Goal: Information Seeking & Learning: Check status

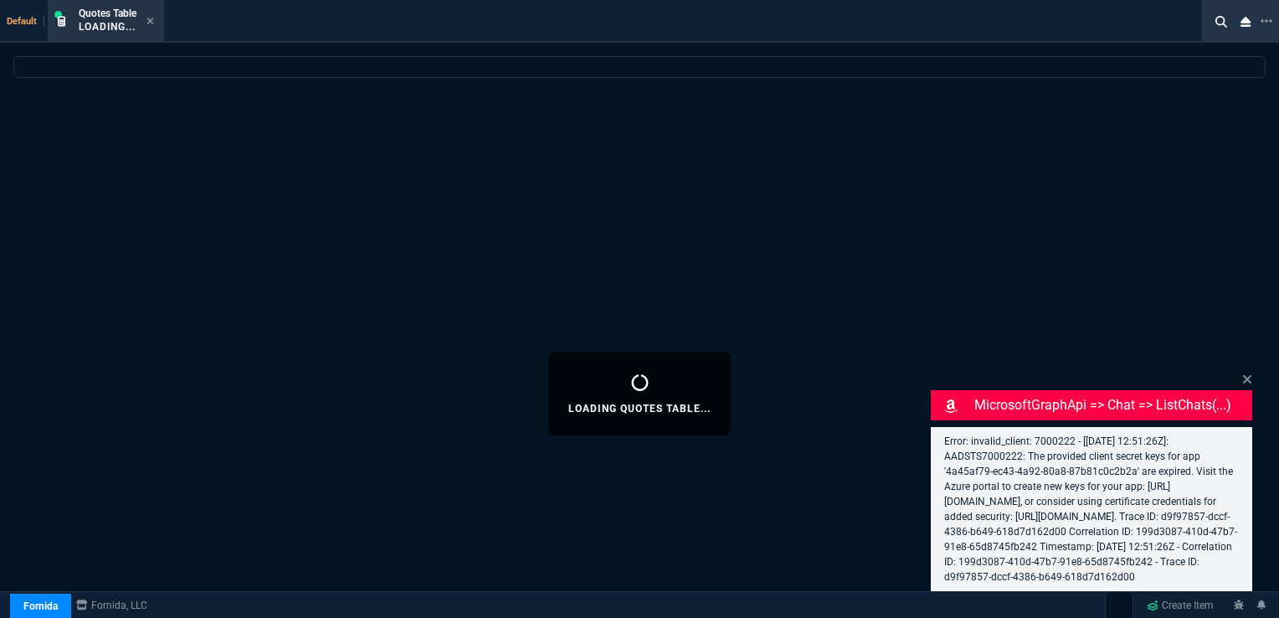
select select "16: [PERSON_NAME]"
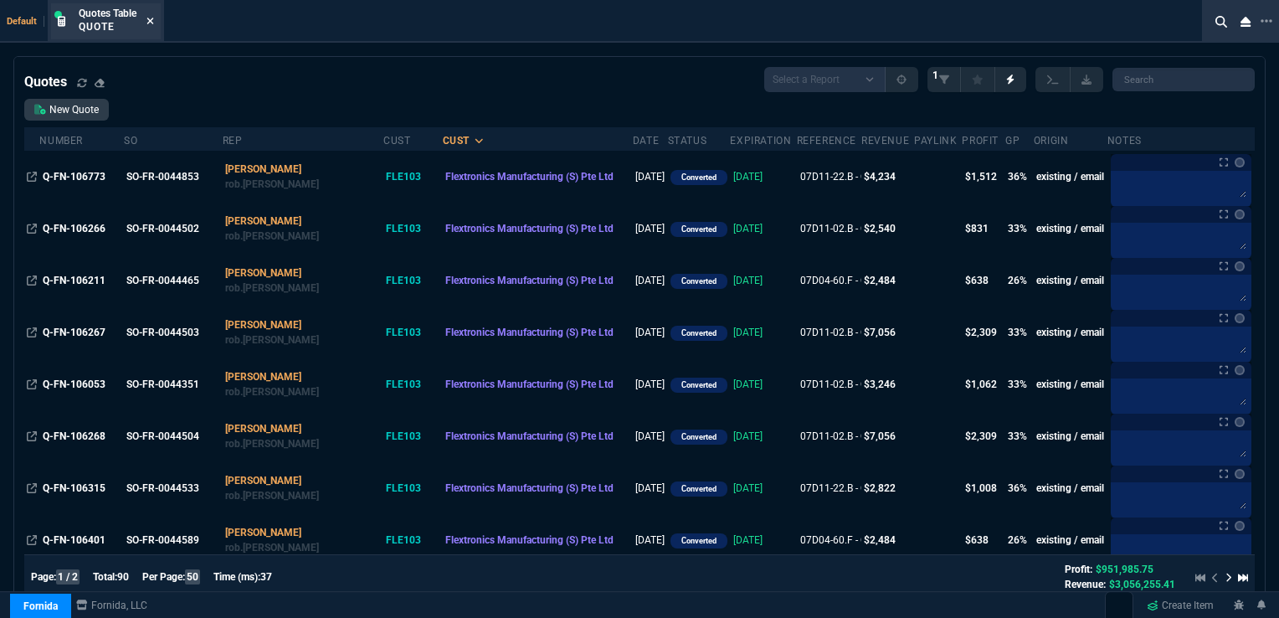
click at [152, 25] on icon at bounding box center [151, 21] width 8 height 10
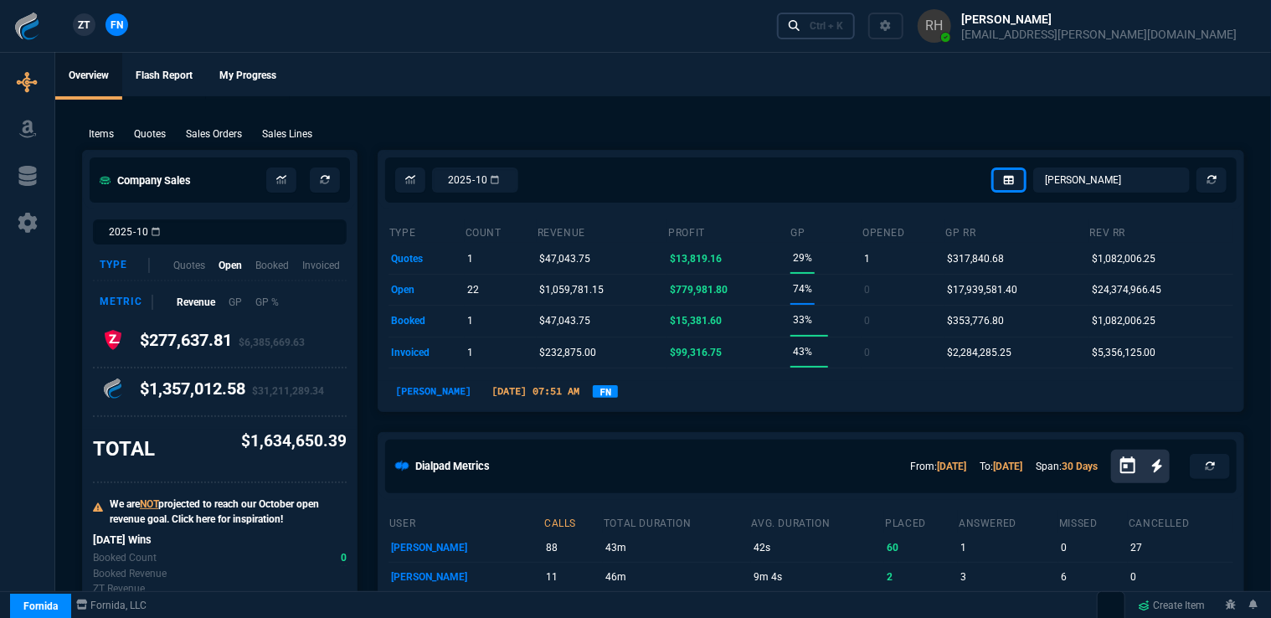
click at [843, 25] on div "Ctrl + K" at bounding box center [826, 25] width 33 height 13
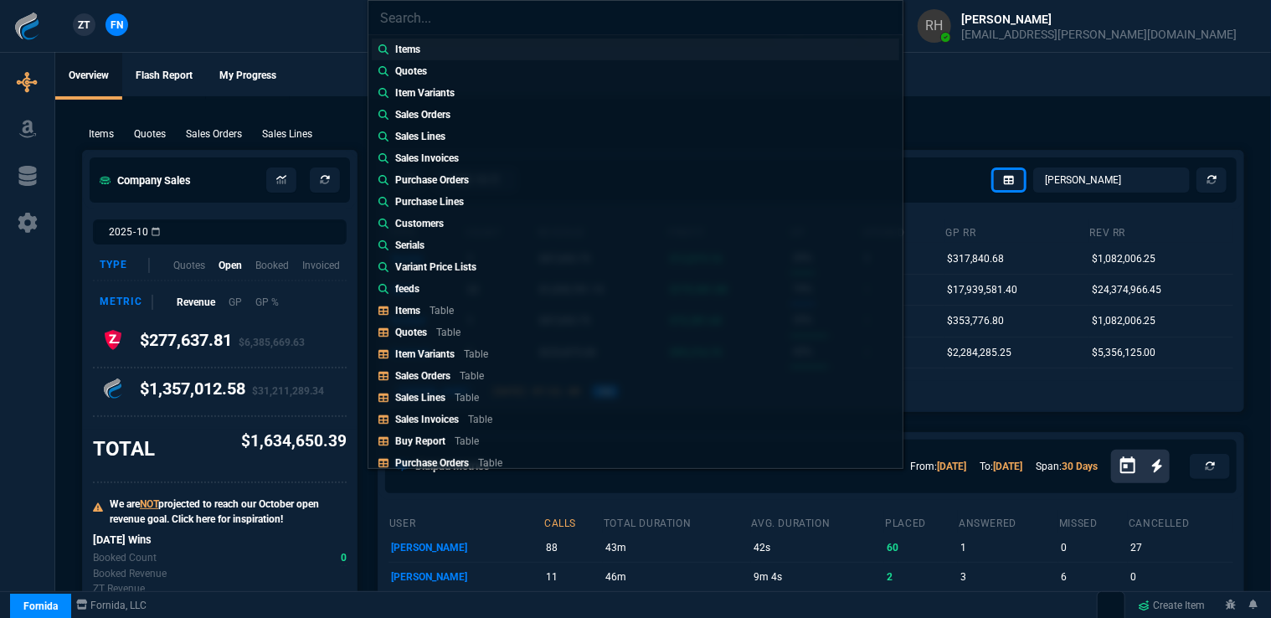
click at [408, 47] on p "Items" at bounding box center [407, 49] width 25 height 15
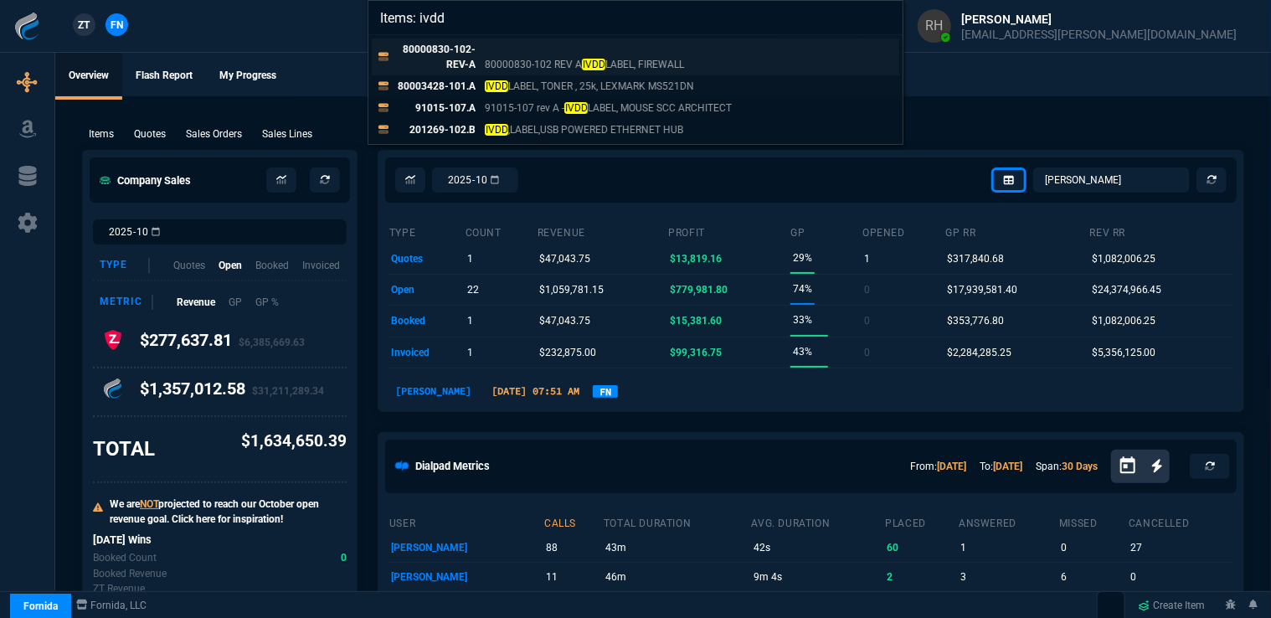
type input "Items: ivdd"
click at [452, 62] on p "80000830-102-REV-A" at bounding box center [435, 57] width 80 height 30
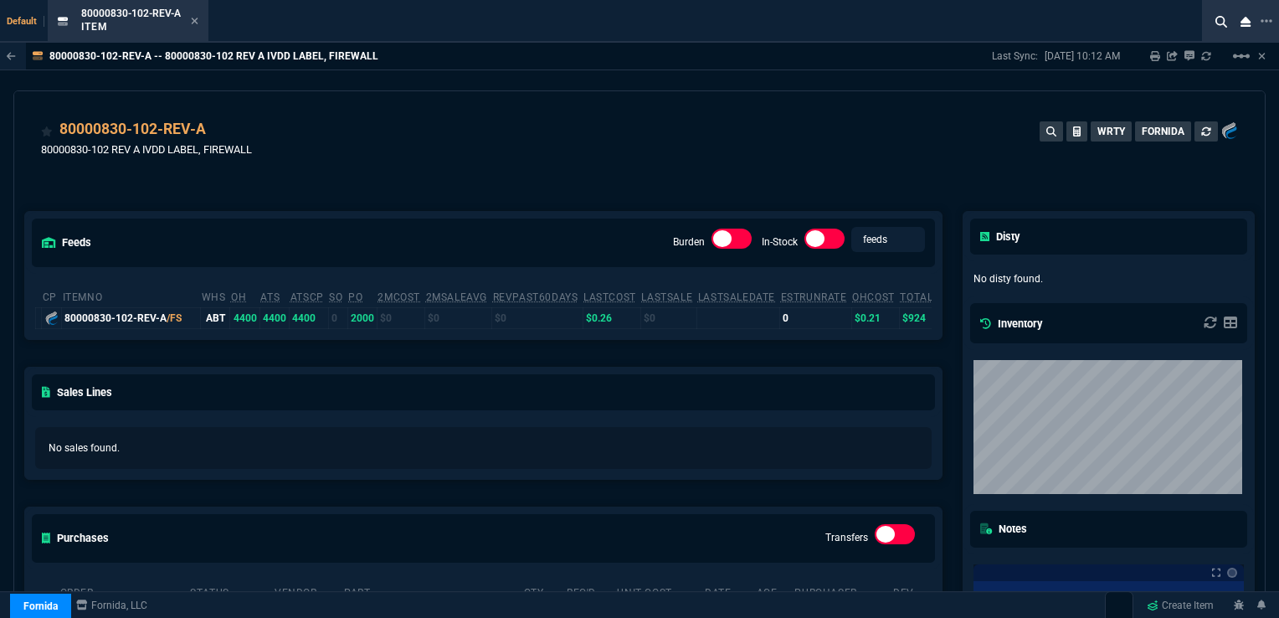
click at [365, 314] on td "2000" at bounding box center [362, 317] width 29 height 21
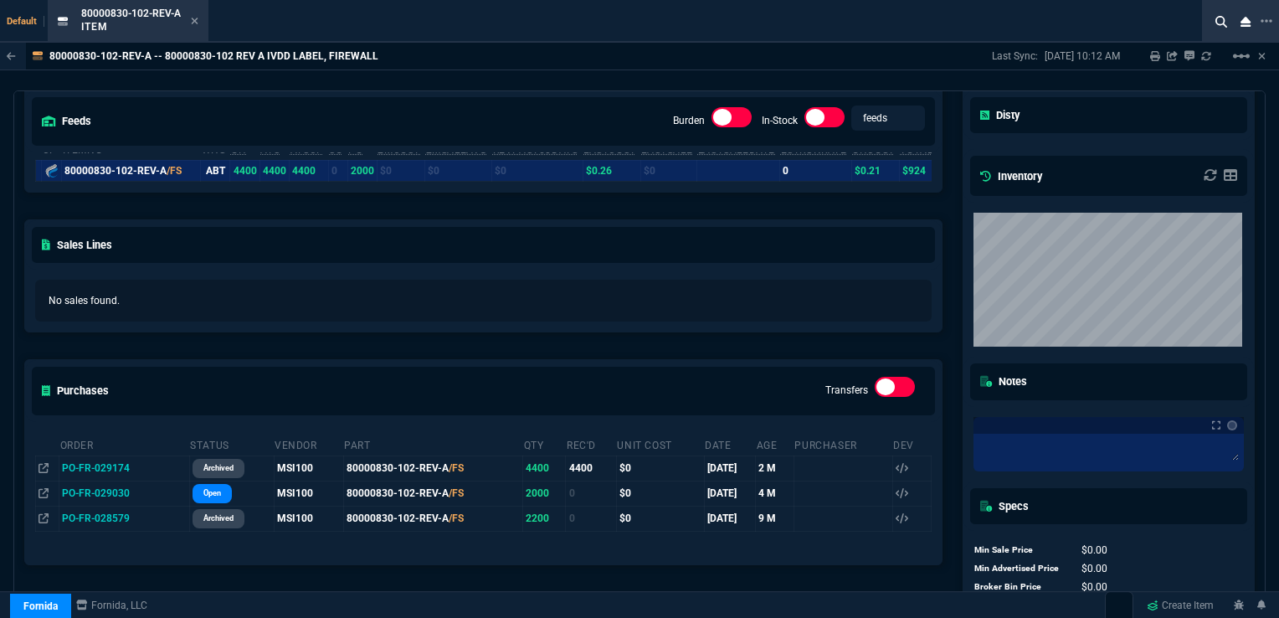
scroll to position [167, 0]
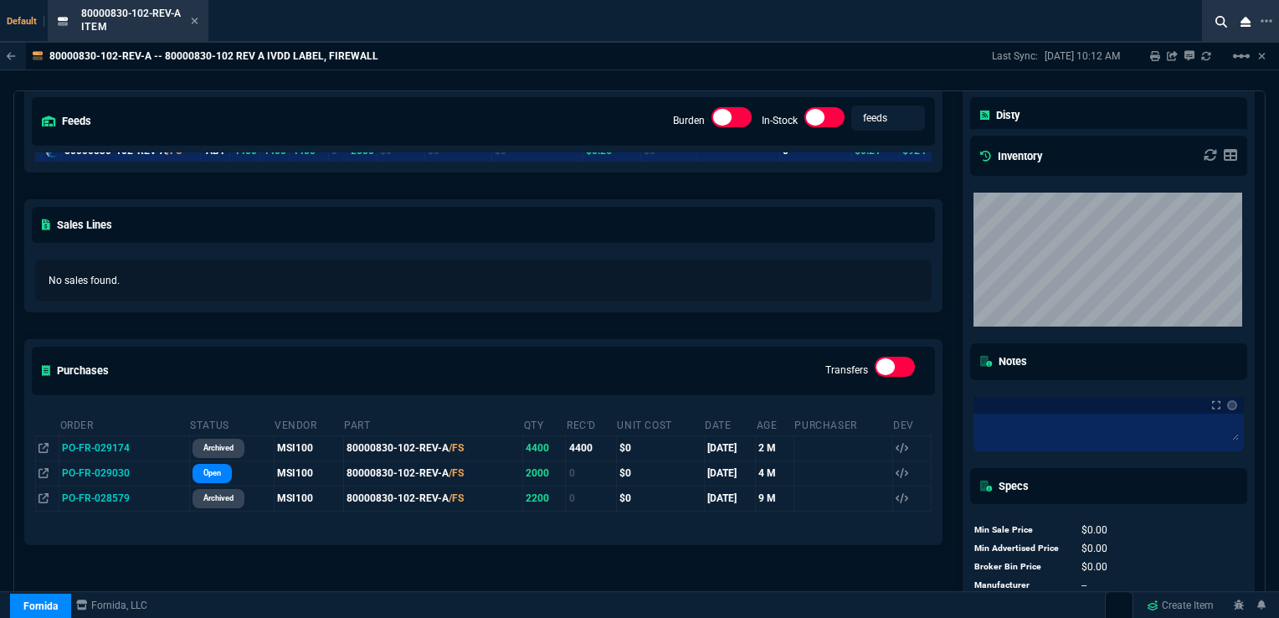
click at [207, 472] on p "Open" at bounding box center [212, 472] width 18 height 13
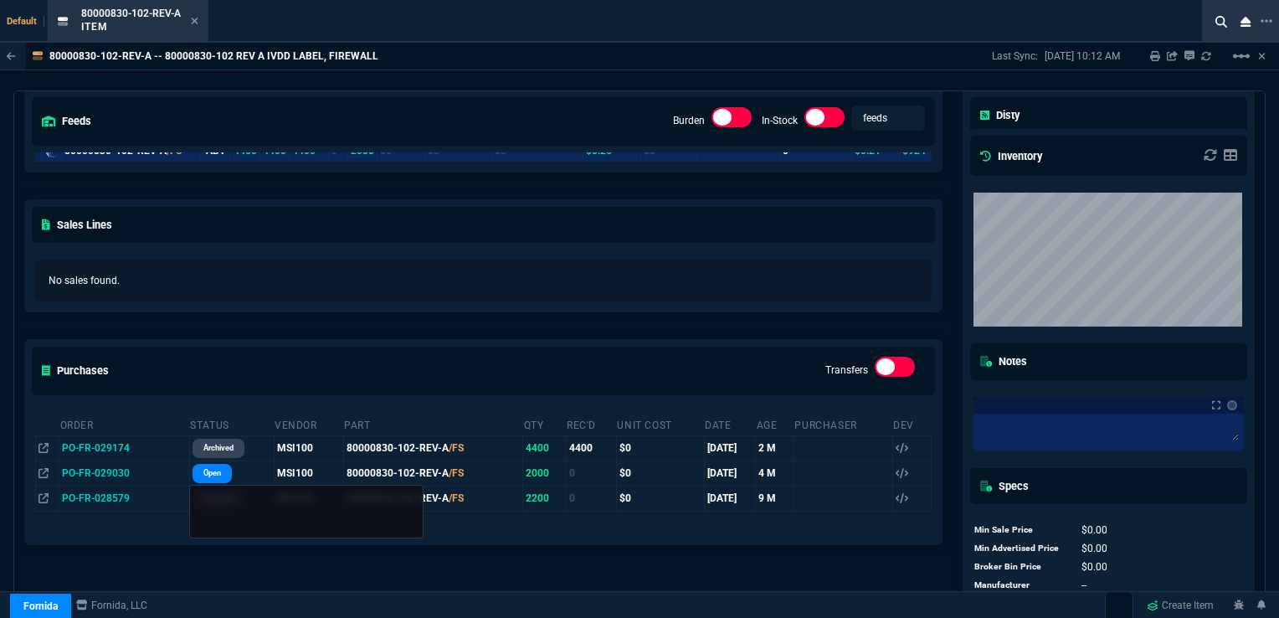
click at [94, 471] on div at bounding box center [639, 309] width 1279 height 618
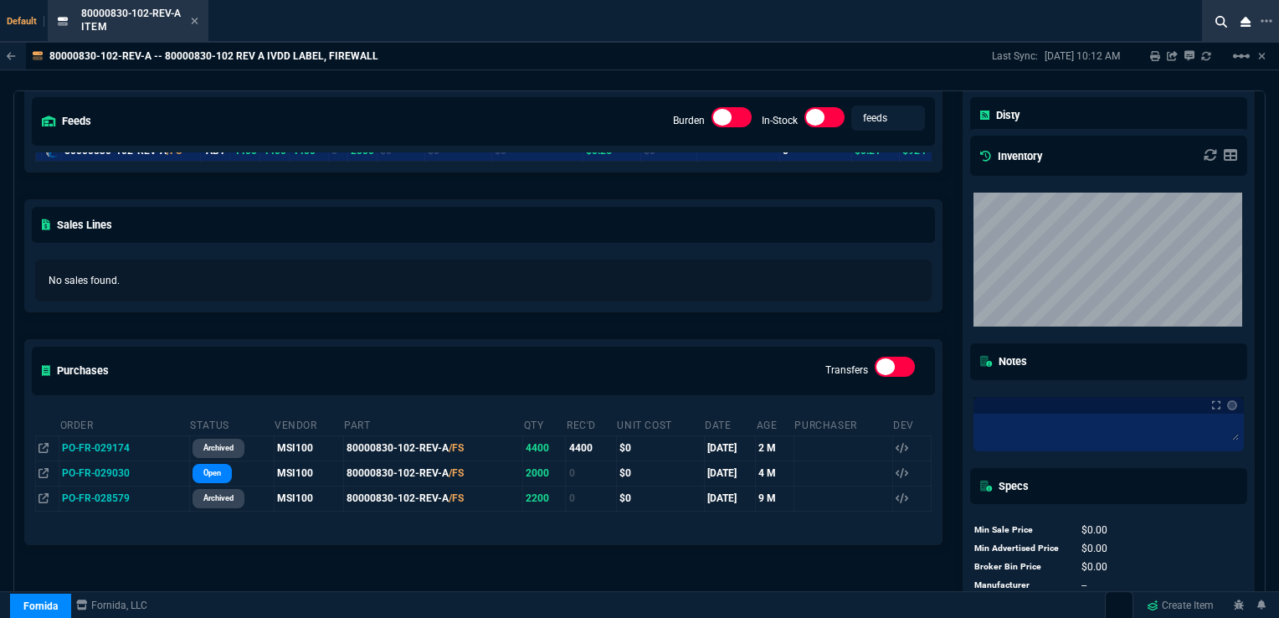
click at [94, 471] on span "PO-FR-029030" at bounding box center [96, 473] width 68 height 12
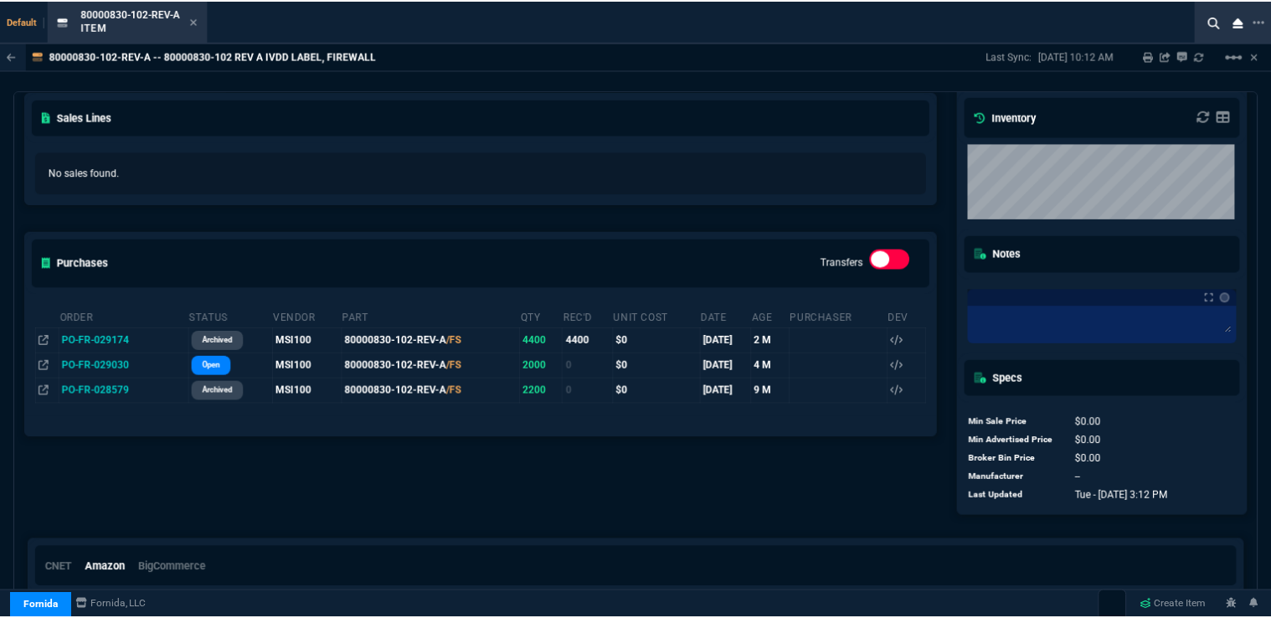
scroll to position [251, 0]
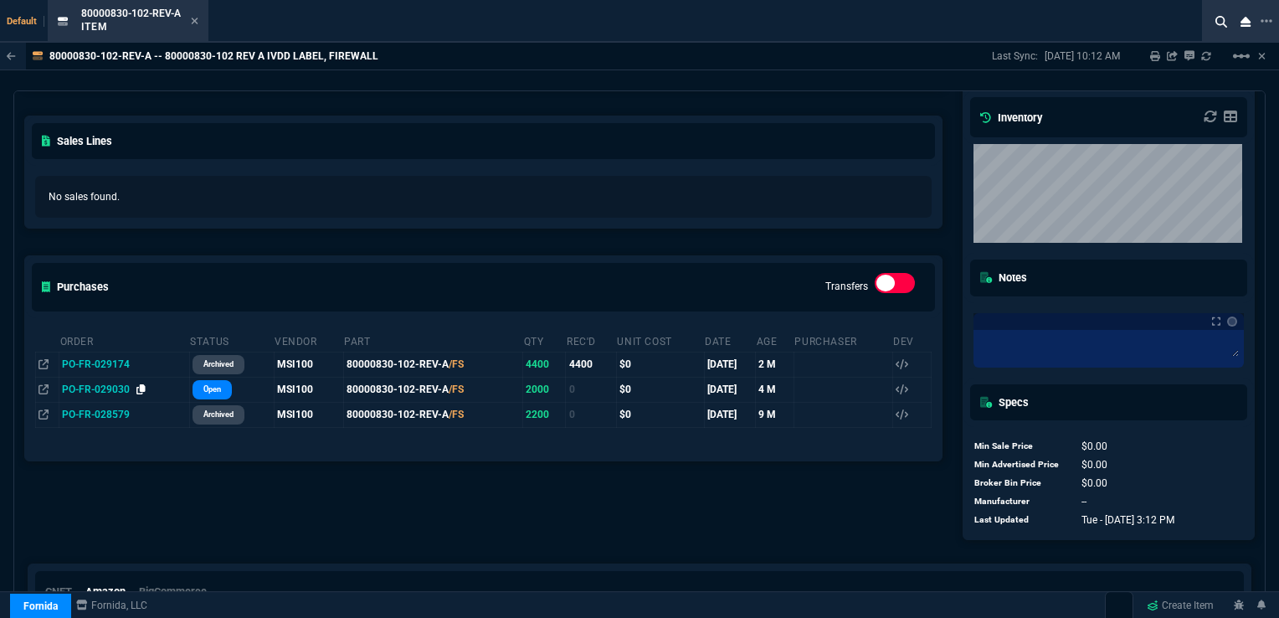
click at [137, 394] on link at bounding box center [140, 389] width 9 height 13
click at [117, 413] on span "PO-FR-028579" at bounding box center [96, 415] width 68 height 12
click at [74, 384] on span "PO-FR-029030" at bounding box center [96, 390] width 68 height 12
click at [359, 385] on td "80000830-102-REV-A /FS" at bounding box center [432, 389] width 179 height 25
click at [239, 361] on link "archived" at bounding box center [219, 364] width 52 height 19
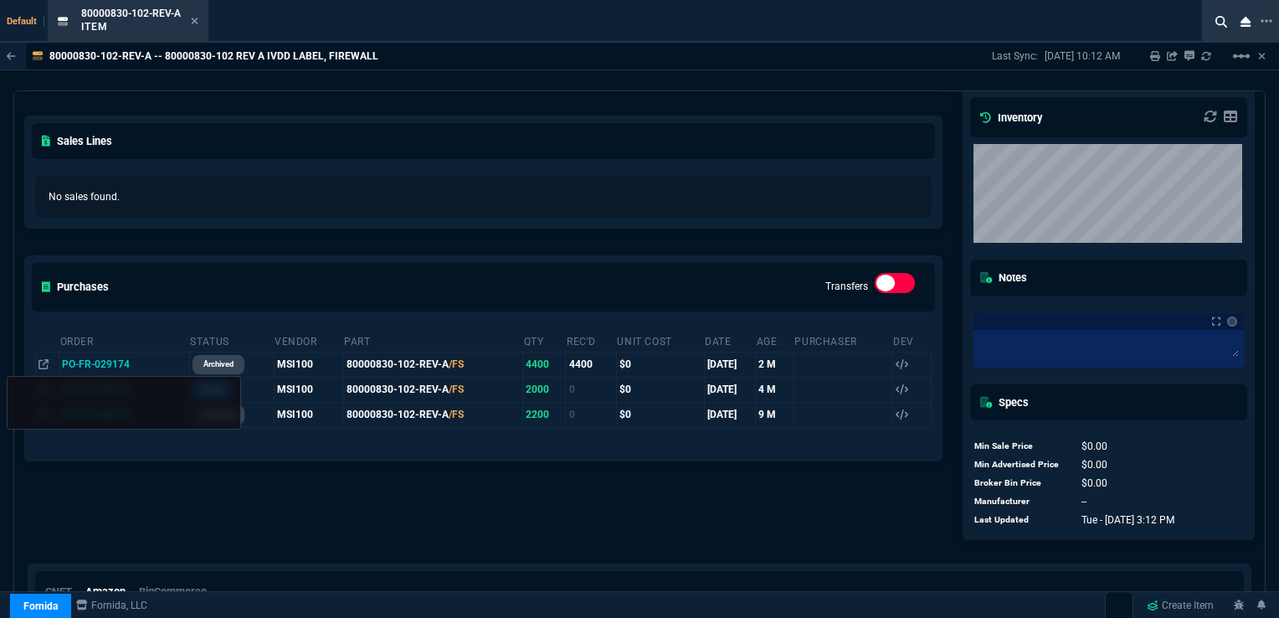
click at [348, 359] on div at bounding box center [639, 309] width 1279 height 618
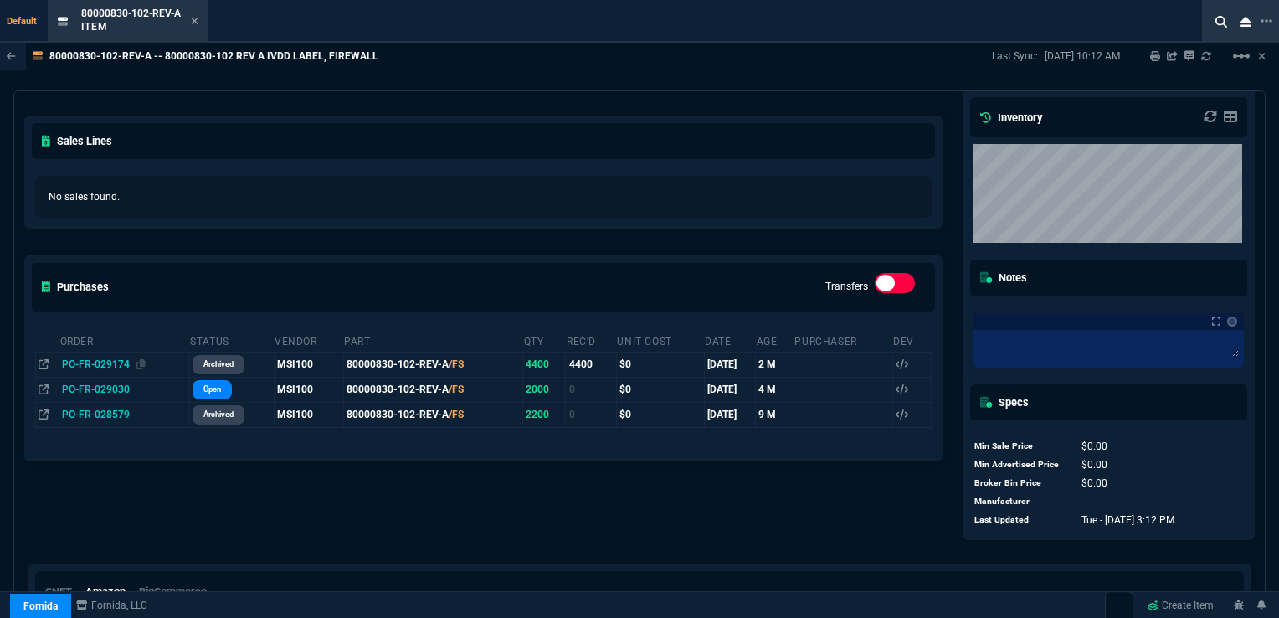
click at [98, 363] on span "PO-FR-029174" at bounding box center [96, 364] width 68 height 12
click at [191, 23] on icon at bounding box center [195, 21] width 8 height 10
